Goal: Information Seeking & Learning: Learn about a topic

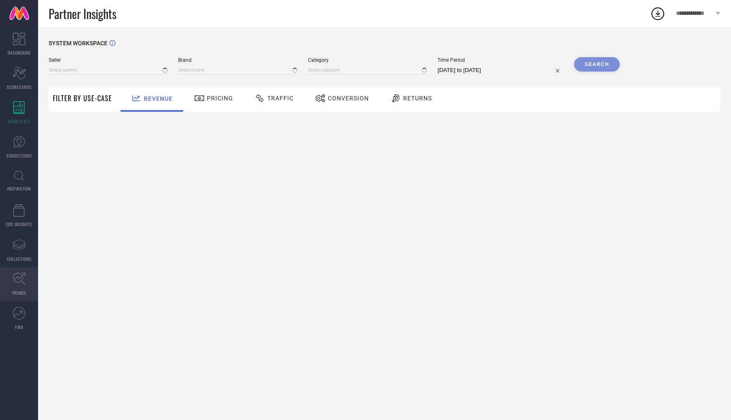
type input "All"
type input "1 STOP FASHION"
type input "All"
click at [16, 184] on link "INSPIRATION" at bounding box center [19, 181] width 38 height 34
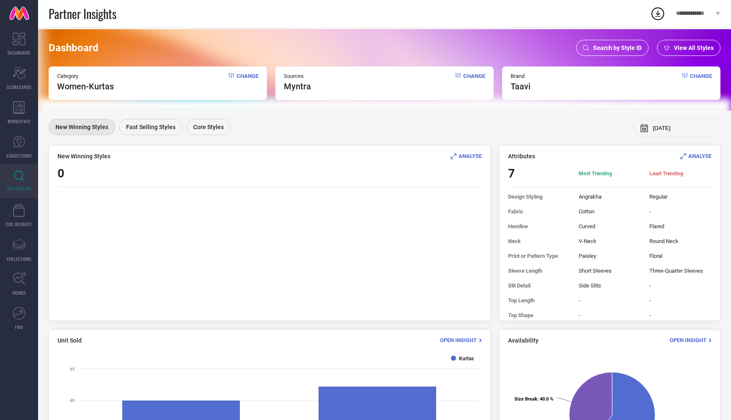
click at [246, 80] on span "Change" at bounding box center [247, 82] width 22 height 19
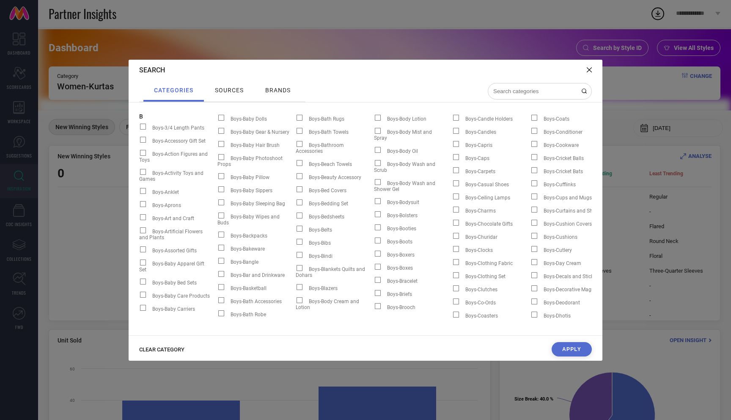
click at [174, 349] on span "CLEAR CATEGORY" at bounding box center [161, 349] width 45 height 6
click at [532, 93] on input at bounding box center [534, 91] width 85 height 7
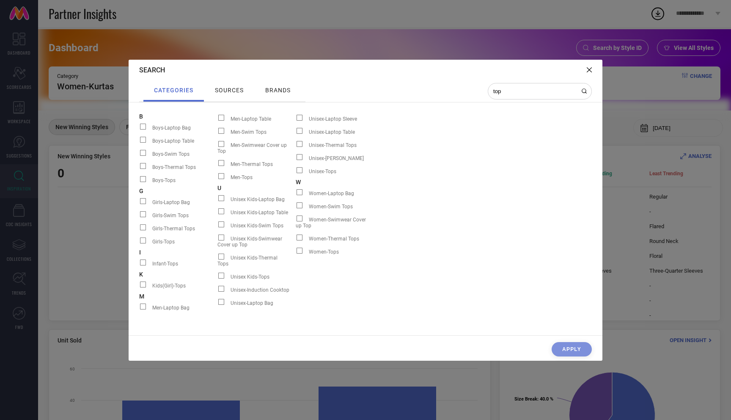
type input "top"
click at [321, 249] on span "Women-Tops" at bounding box center [324, 252] width 30 height 6
click at [296, 253] on input "Women-Tops" at bounding box center [296, 253] width 0 height 0
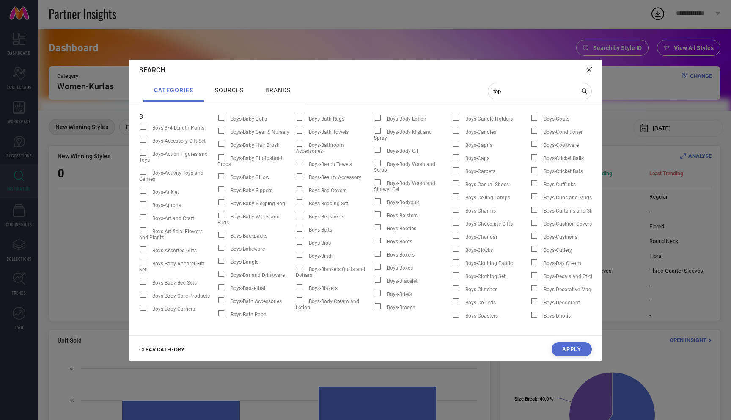
click at [557, 347] on button "Apply" at bounding box center [572, 349] width 40 height 14
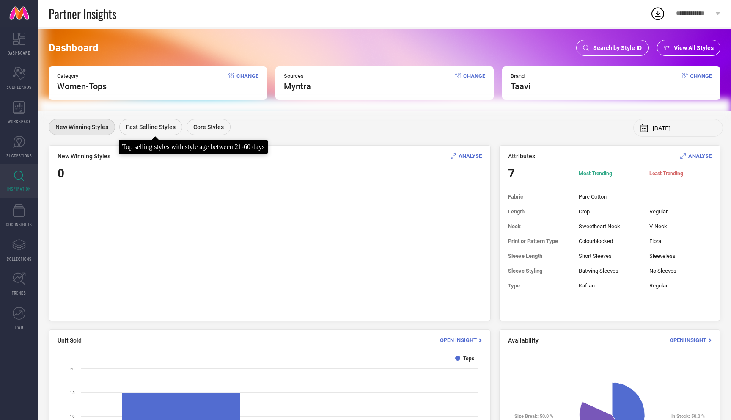
click at [152, 126] on span "Fast Selling Styles" at bounding box center [150, 127] width 49 height 7
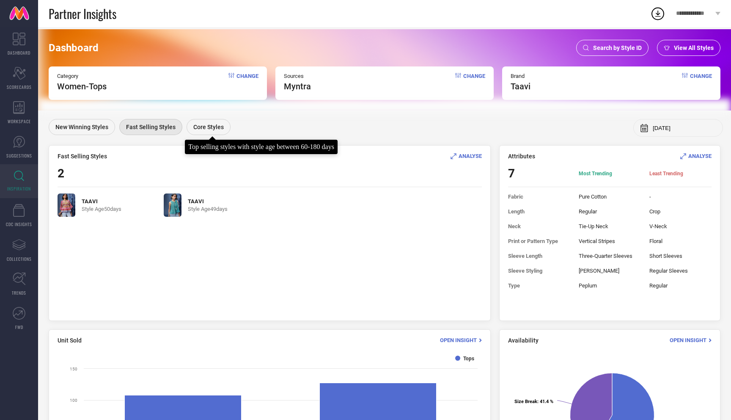
click at [205, 130] on span "Core Styles" at bounding box center [208, 127] width 30 height 7
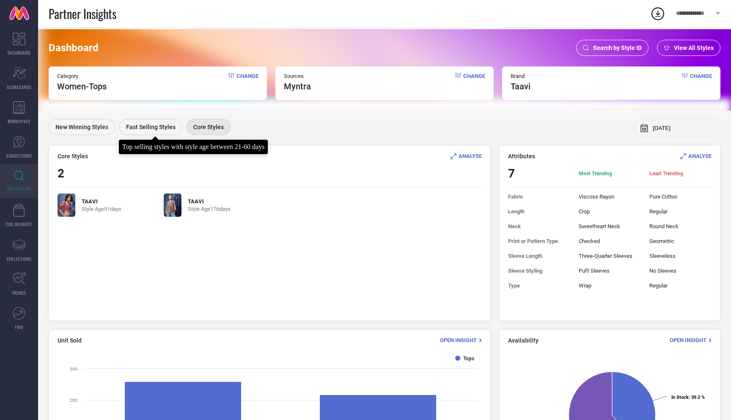
click at [149, 128] on span "Fast Selling Styles" at bounding box center [150, 127] width 49 height 7
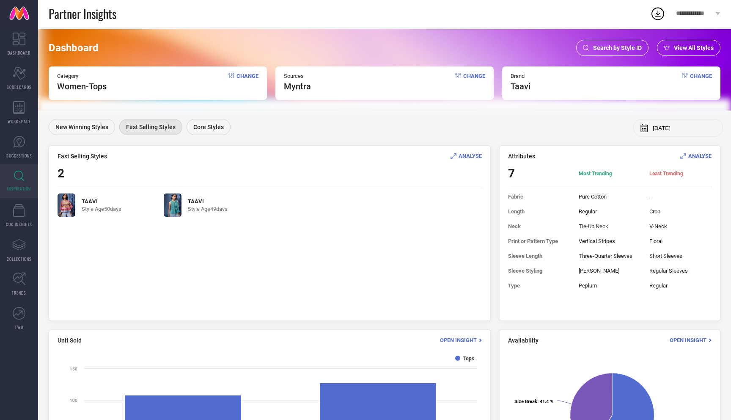
click at [64, 209] on img at bounding box center [67, 204] width 18 height 23
click at [175, 206] on img at bounding box center [173, 204] width 18 height 23
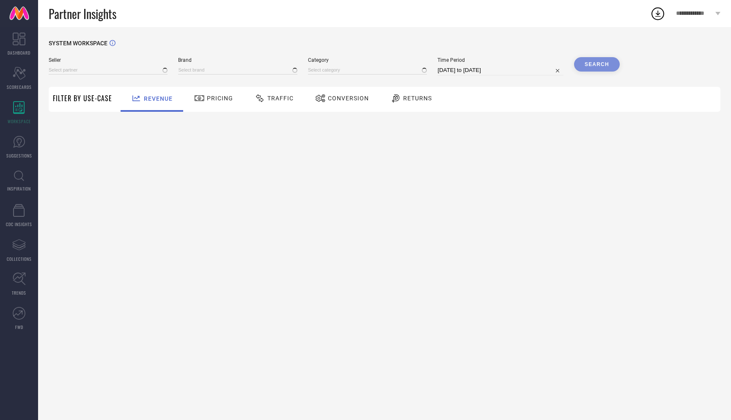
type input "All"
type input "1 STOP FASHION"
type input "All"
